Goal: Transaction & Acquisition: Purchase product/service

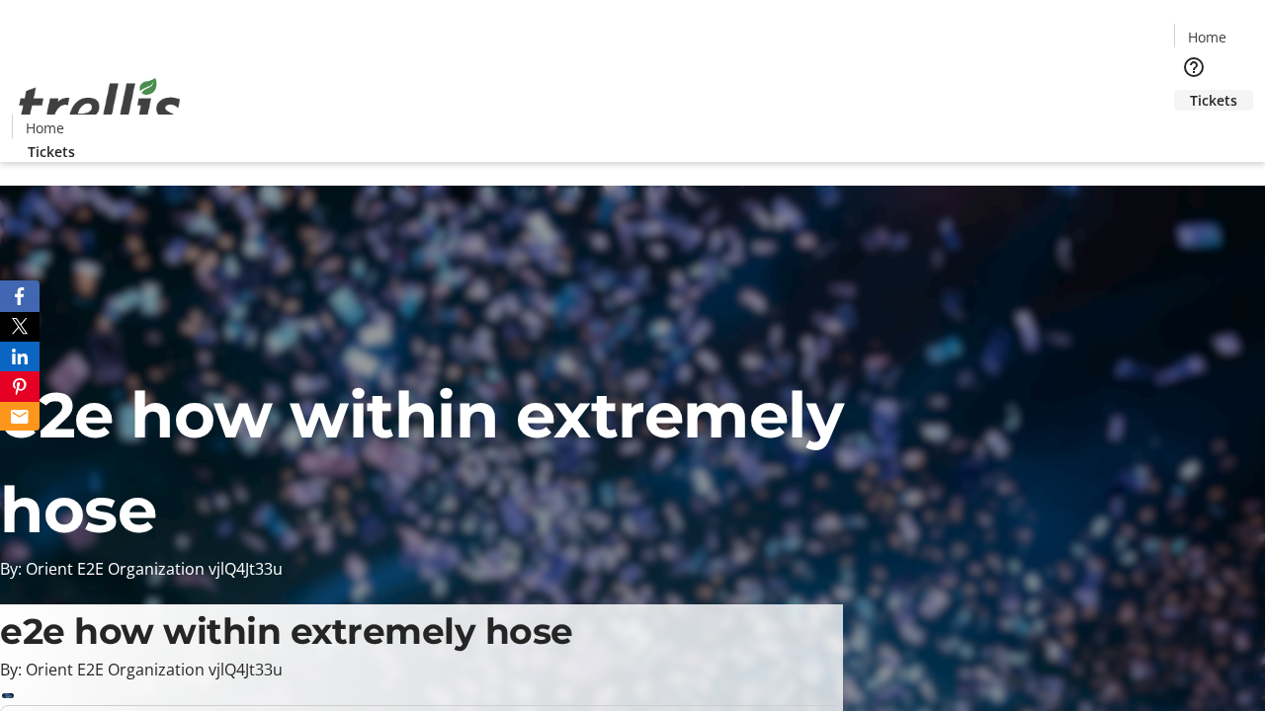
click at [1190, 90] on span "Tickets" at bounding box center [1213, 100] width 47 height 21
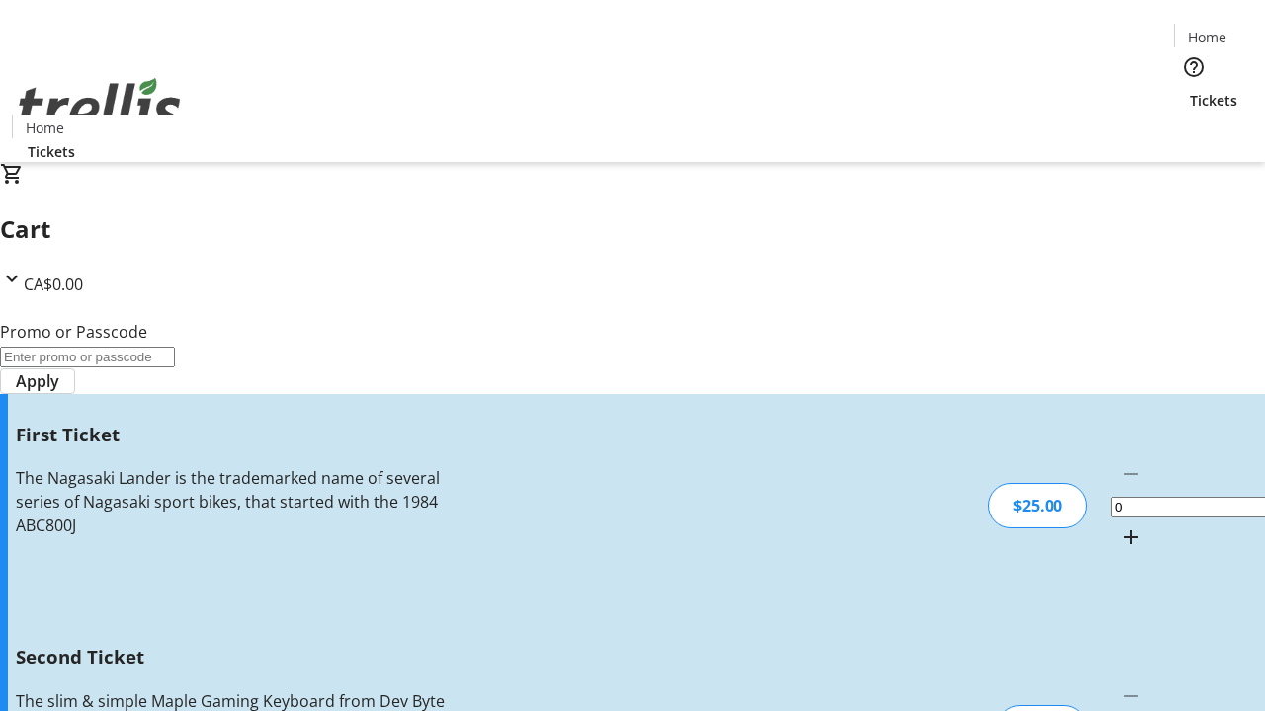
click at [1118, 526] on mat-icon "Increment by one" at bounding box center [1130, 538] width 24 height 24
type input "1"
type input "2"
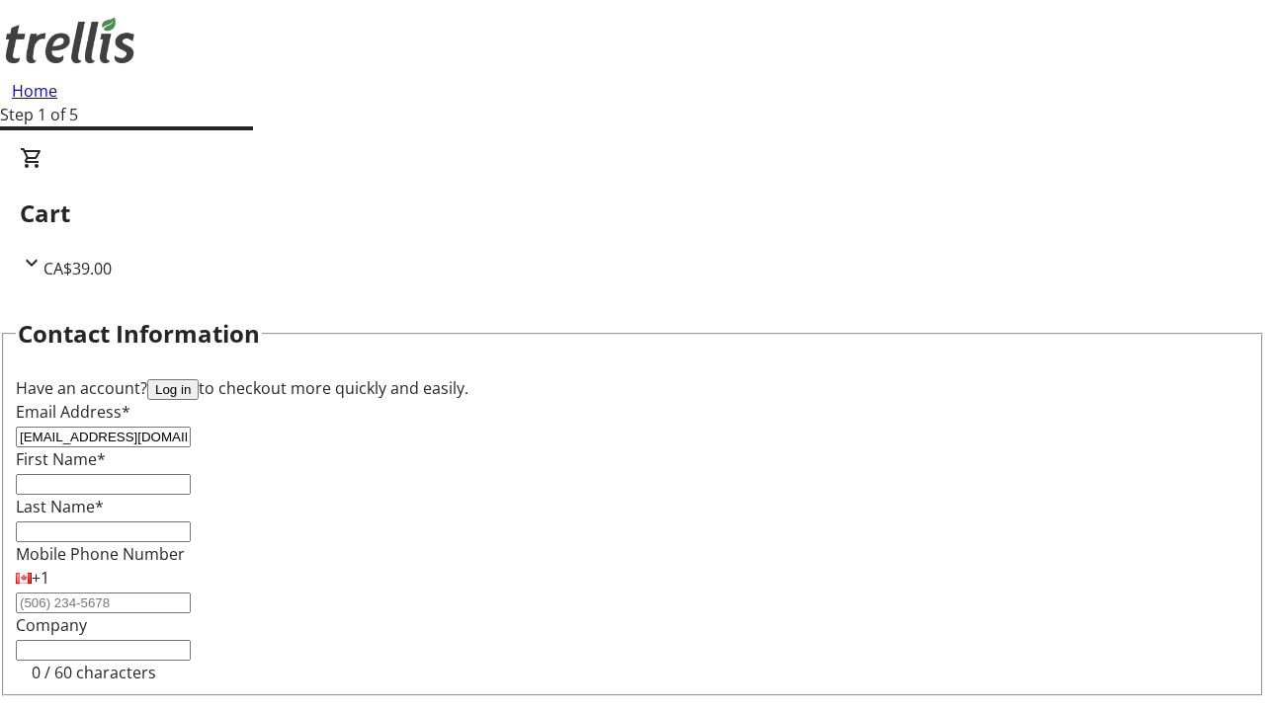
type input "[EMAIL_ADDRESS][DOMAIN_NAME]"
type input "[PERSON_NAME]"
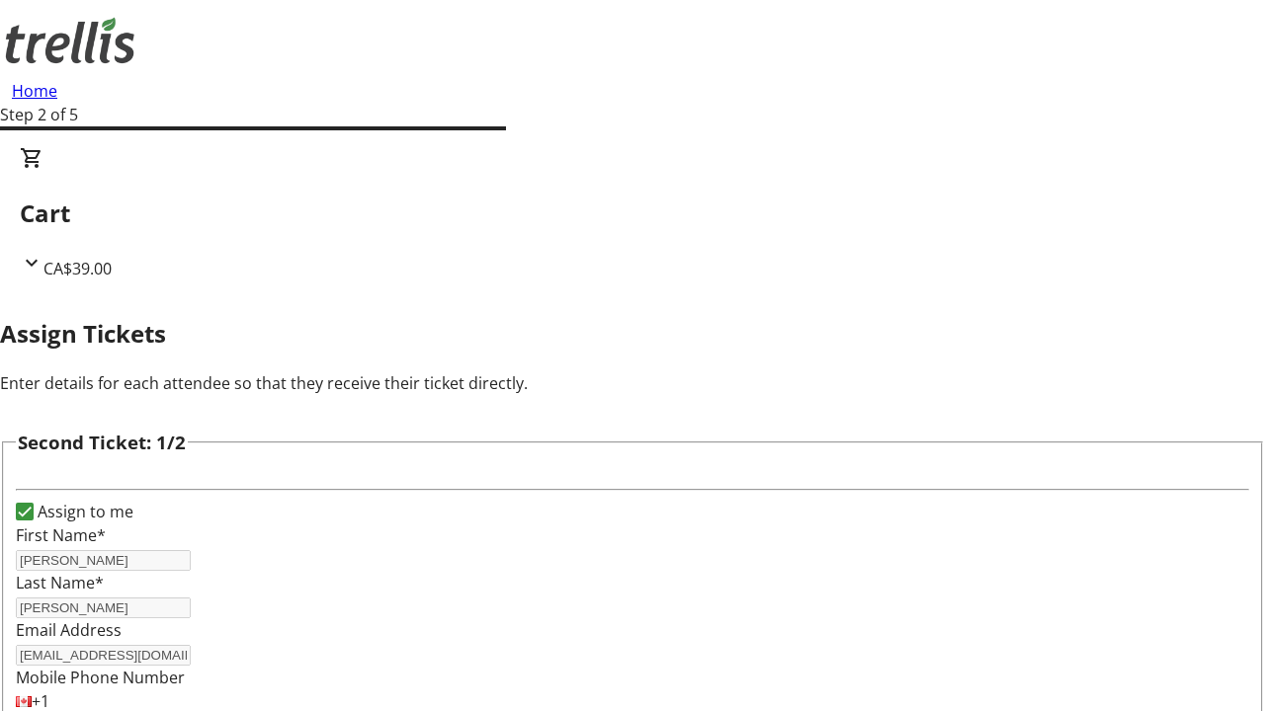
type input "[PERSON_NAME]"
type input "[EMAIL_ADDRESS][DOMAIN_NAME]"
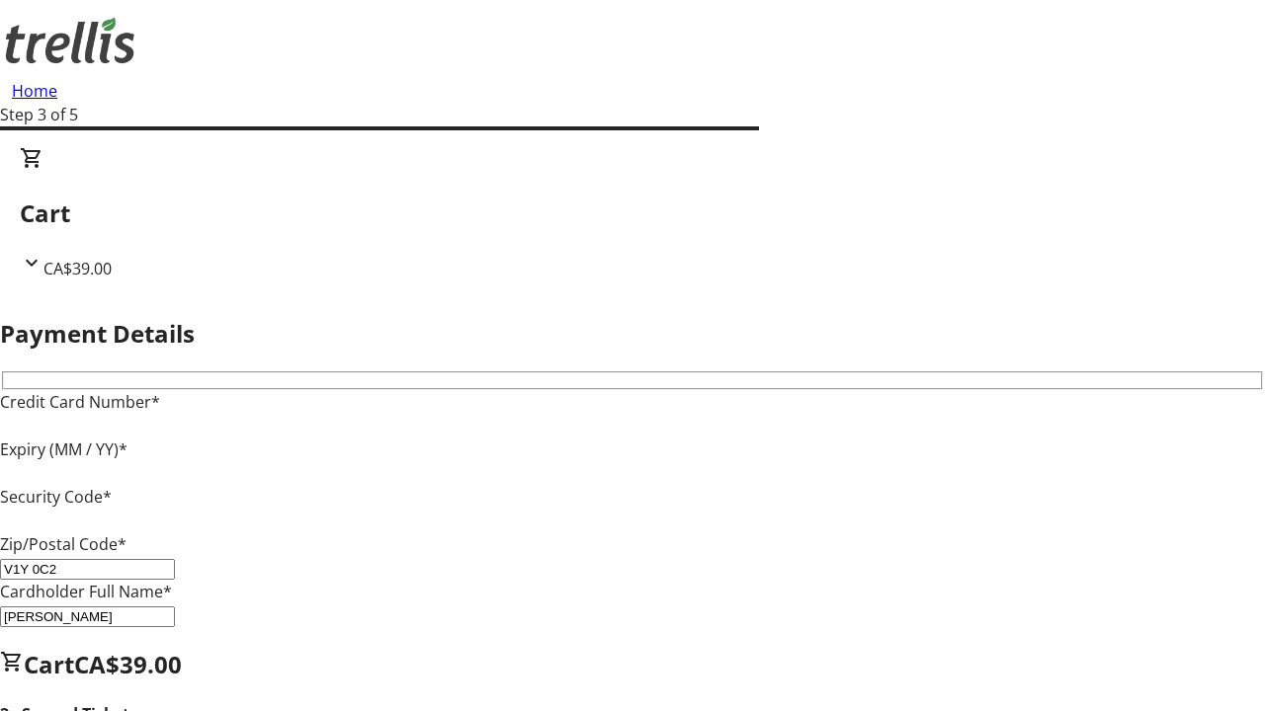
type input "V1Y 0C2"
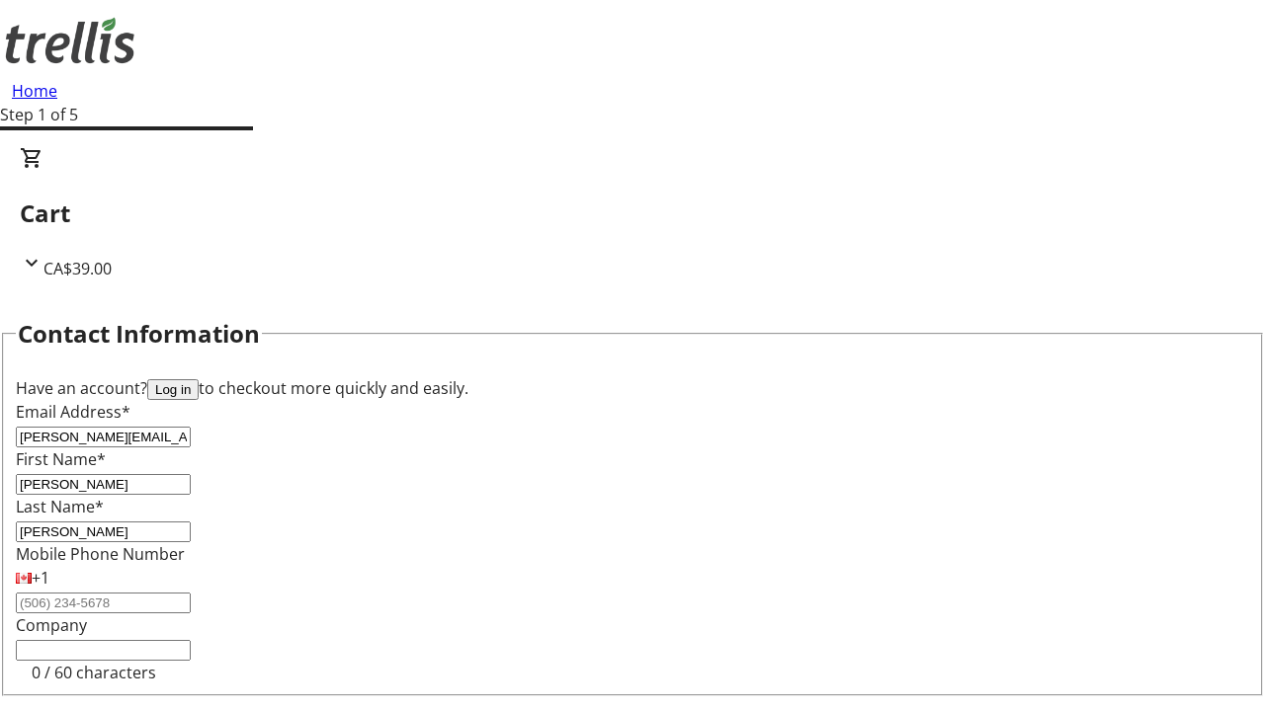
type input "[PERSON_NAME][EMAIL_ADDRESS][DOMAIN_NAME]"
type input "[PERSON_NAME]"
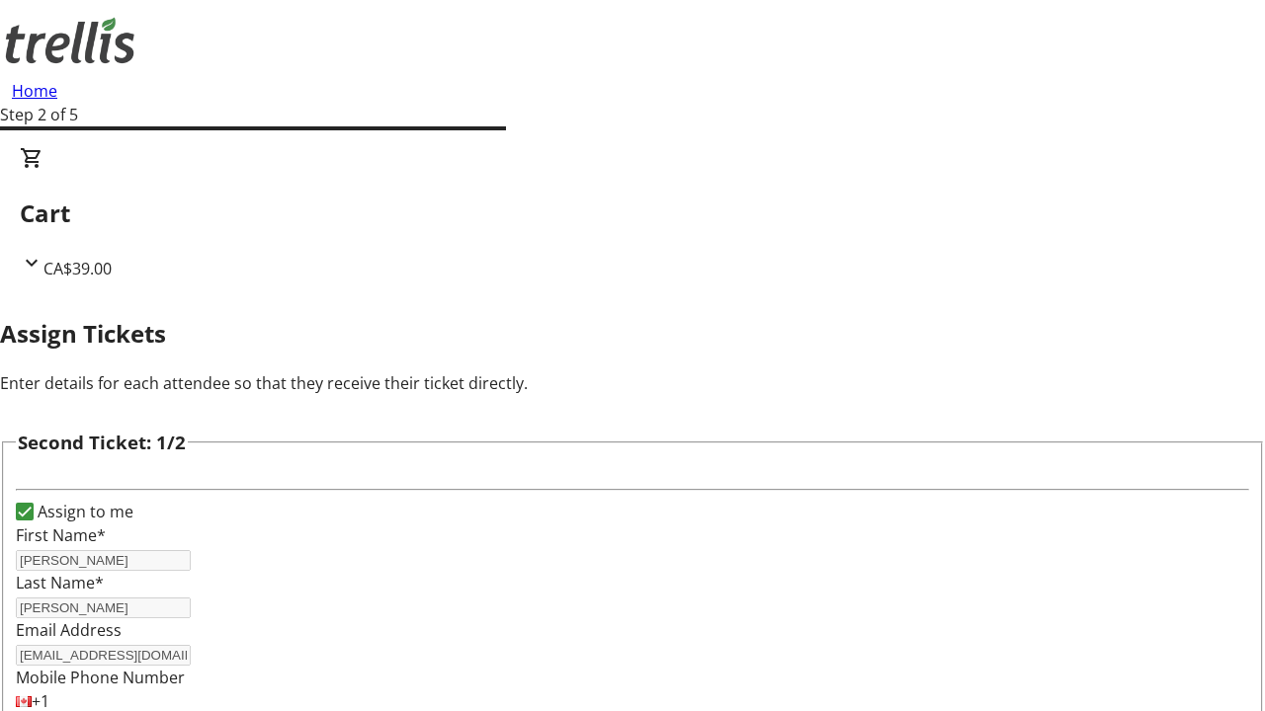
type input "New"
type input "Name"
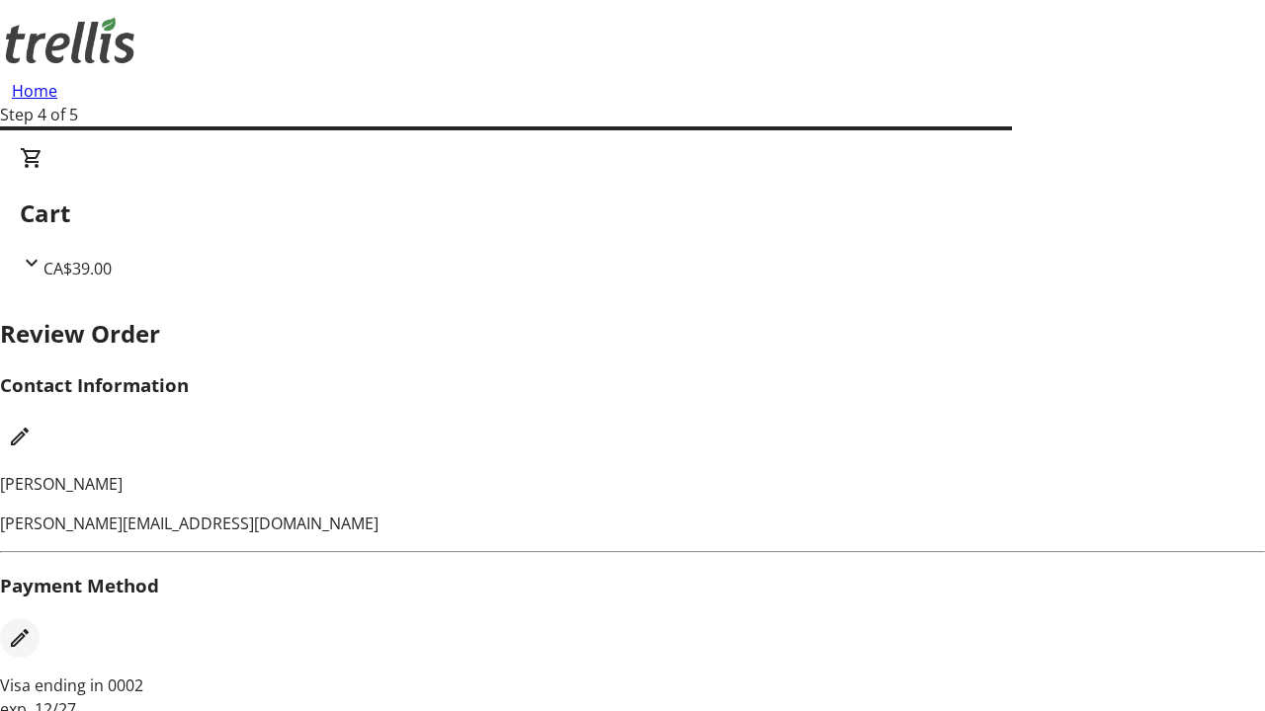
click at [32, 626] on mat-icon "Edit Payment Method" at bounding box center [20, 638] width 24 height 24
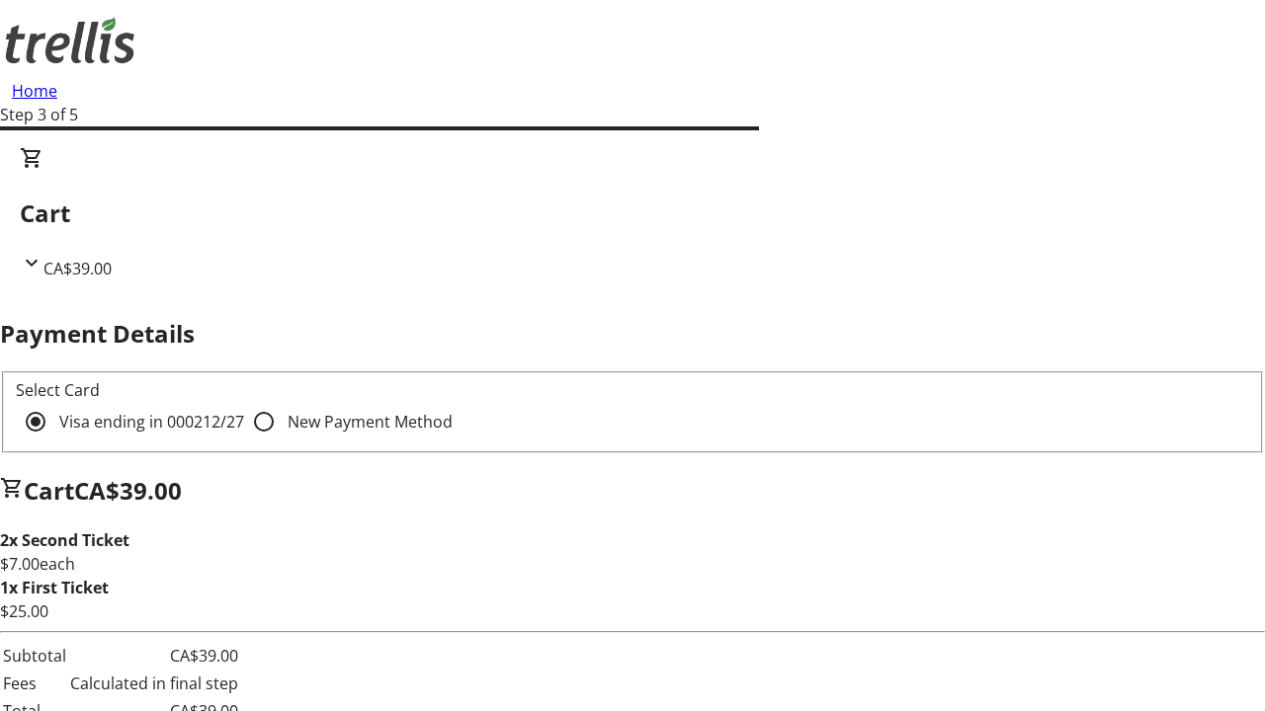
click at [244, 402] on input "New Payment Method" at bounding box center [264, 422] width 40 height 40
radio input "true"
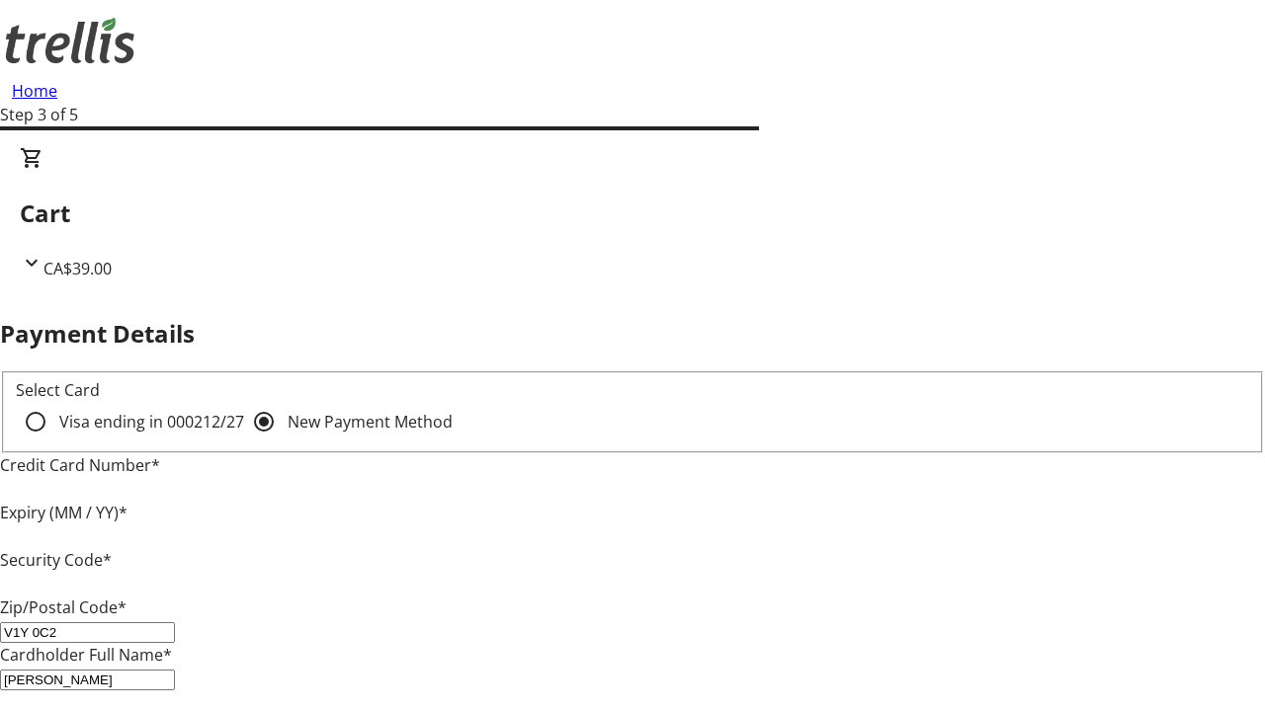
type input "V1Y 0C2"
